Goal: Task Accomplishment & Management: Use online tool/utility

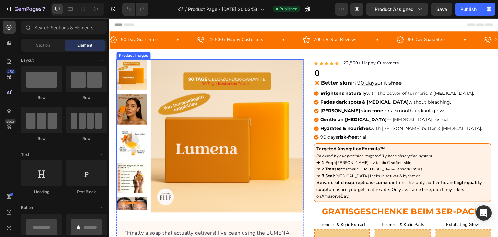
click at [233, 95] on img at bounding box center [227, 135] width 153 height 153
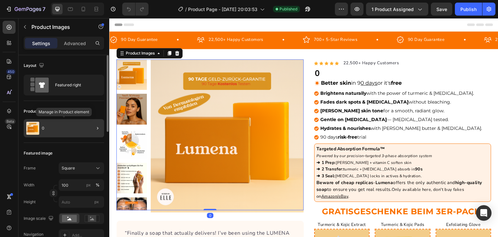
click at [64, 120] on div "0" at bounding box center [64, 128] width 80 height 18
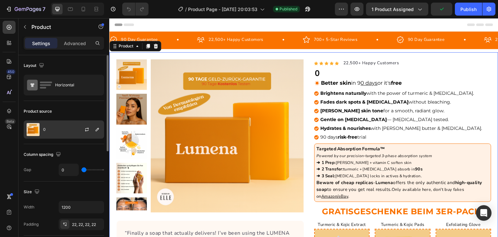
click at [58, 125] on div "0" at bounding box center [64, 129] width 80 height 18
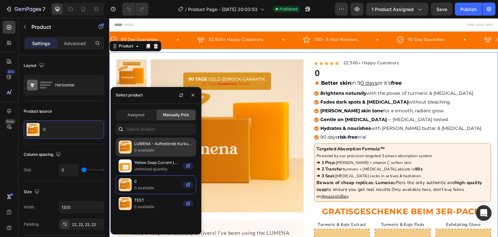
click at [138, 143] on p "LUMENA - Aufhellende Kurkuma-Seife" at bounding box center [163, 143] width 59 height 6
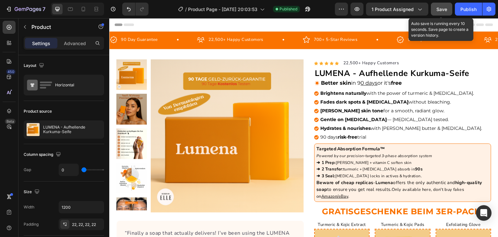
click at [444, 7] on span "Save" at bounding box center [441, 9] width 11 height 6
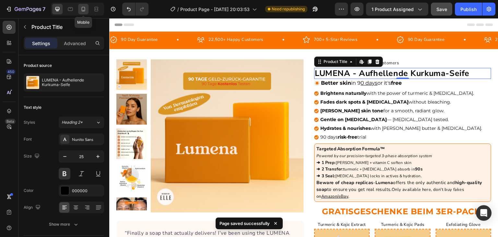
click at [88, 11] on div at bounding box center [83, 9] width 10 height 10
type input "24"
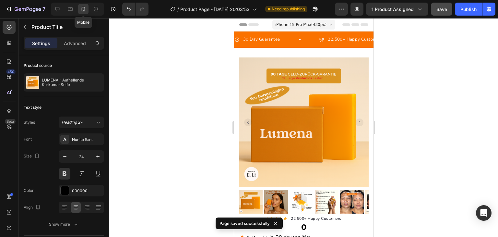
click at [285, 128] on img at bounding box center [304, 122] width 130 height 130
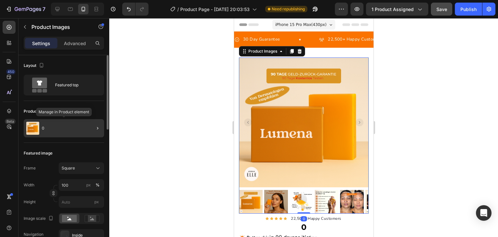
click at [73, 119] on div "0" at bounding box center [64, 128] width 80 height 18
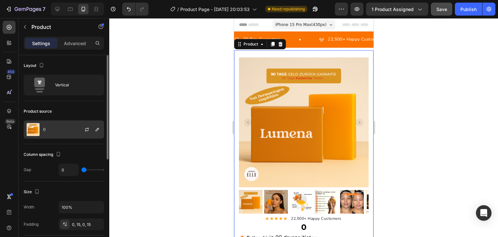
click at [53, 128] on div "0" at bounding box center [64, 129] width 80 height 18
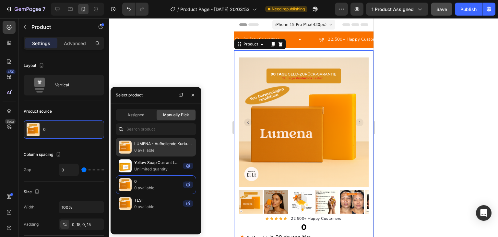
click at [140, 156] on div "LUMENA - Aufhellende Kurkuma-Seife 0 available" at bounding box center [156, 165] width 80 height 19
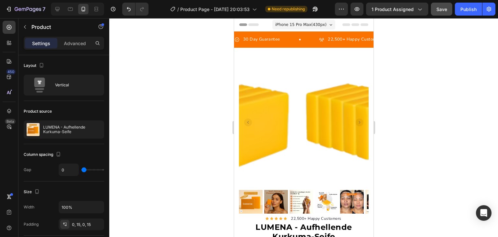
click at [179, 70] on div at bounding box center [303, 127] width 389 height 219
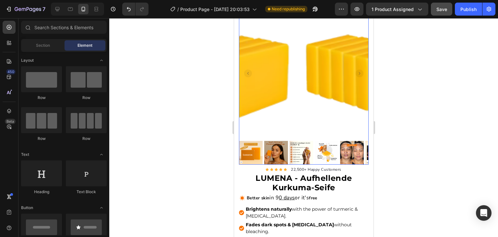
scroll to position [49, 0]
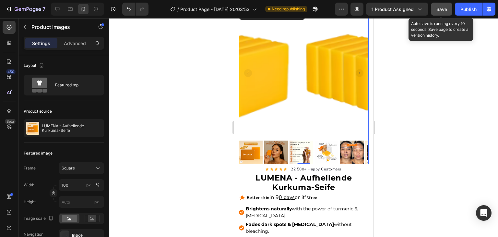
click at [441, 7] on span "Save" at bounding box center [441, 9] width 11 height 6
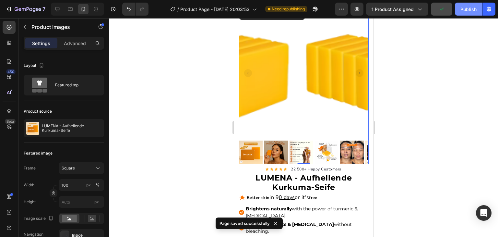
click at [477, 8] on button "Publish" at bounding box center [468, 9] width 27 height 13
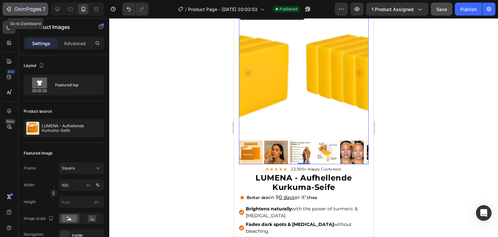
click at [7, 11] on icon "button" at bounding box center [9, 9] width 6 height 6
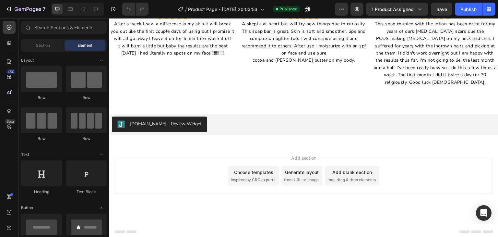
scroll to position [1263, 0]
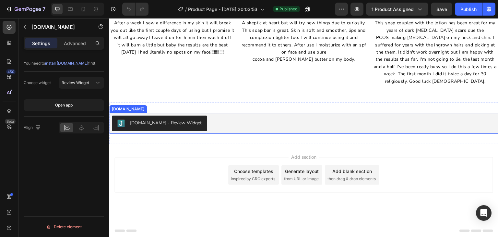
click at [170, 125] on div "Judge.me - Review Widget" at bounding box center [166, 122] width 72 height 7
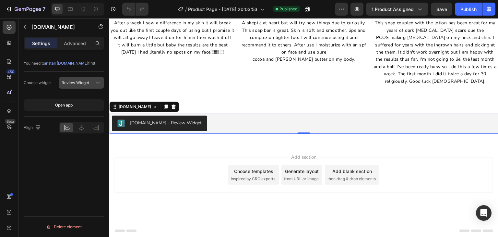
click at [75, 84] on span "Review Widget" at bounding box center [76, 82] width 28 height 5
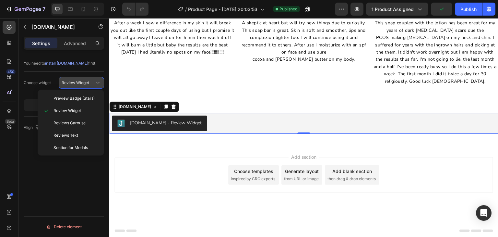
click at [75, 84] on span "Review Widget" at bounding box center [76, 82] width 28 height 5
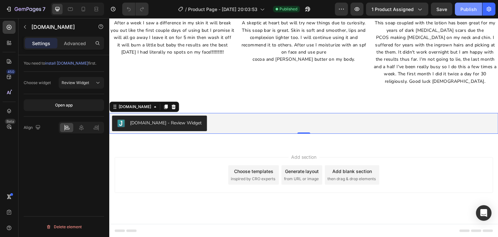
click at [473, 11] on div "Publish" at bounding box center [468, 9] width 16 height 7
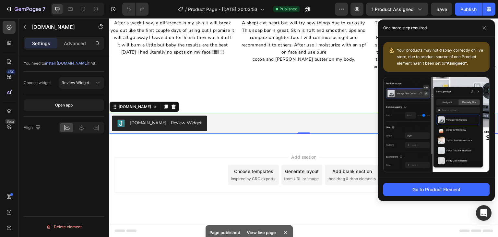
scroll to position [1369, 0]
